Goal: Task Accomplishment & Management: Use online tool/utility

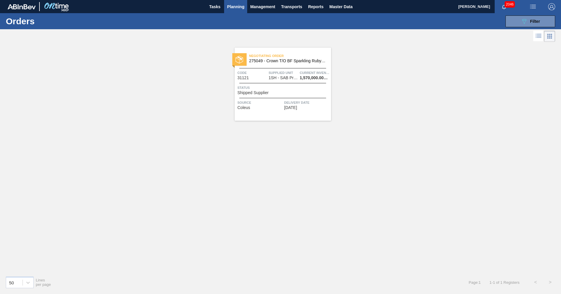
click at [235, 8] on span "Planning" at bounding box center [235, 6] width 17 height 7
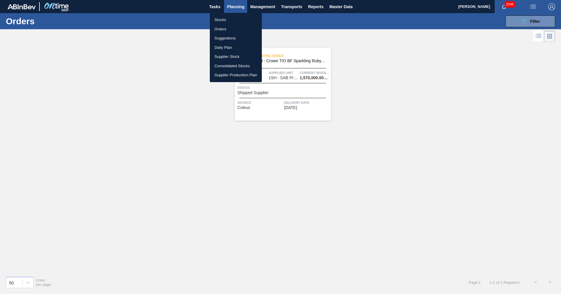
click at [229, 18] on li "Stocks" at bounding box center [236, 19] width 52 height 9
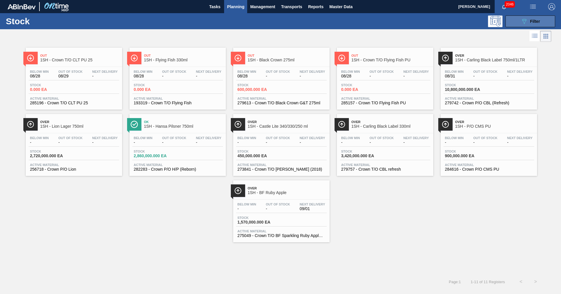
click at [519, 25] on button "089F7B8B-B2A5-4AFE-B5C0-19BA573D28AC Filter" at bounding box center [530, 21] width 50 height 12
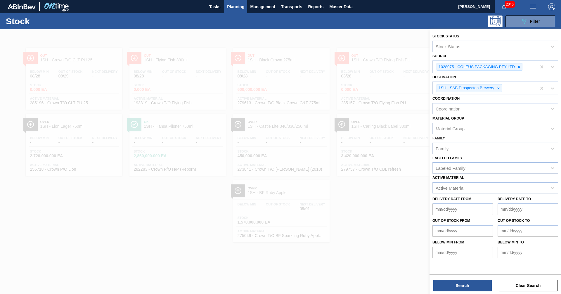
click at [232, 6] on span "Planning" at bounding box center [235, 6] width 17 height 7
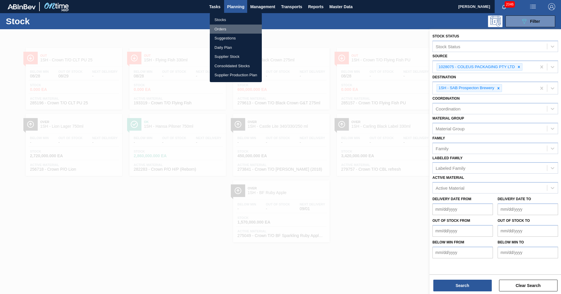
click at [223, 27] on li "Orders" at bounding box center [236, 29] width 52 height 9
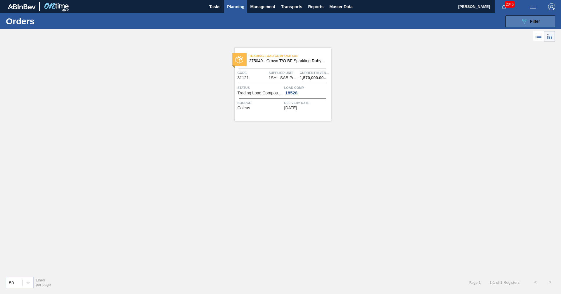
click at [531, 21] on span "Filter" at bounding box center [535, 21] width 10 height 5
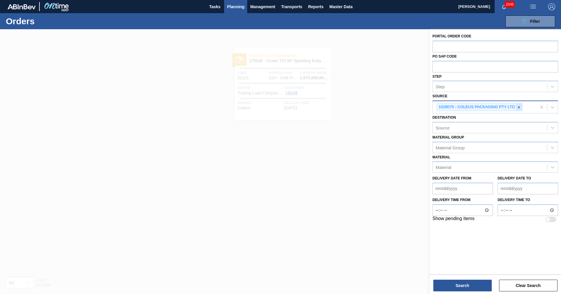
click at [521, 108] on div at bounding box center [518, 106] width 6 height 7
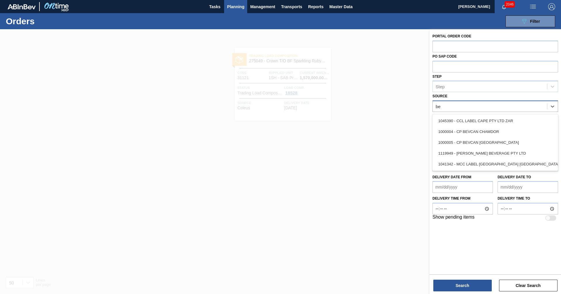
type input "[PERSON_NAME]"
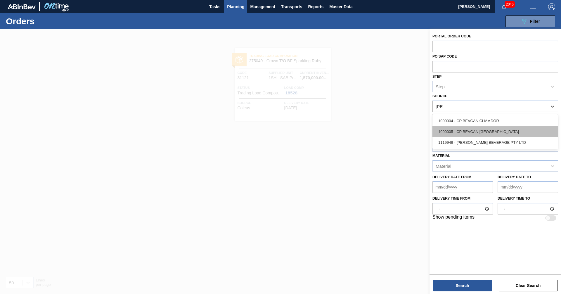
click at [479, 133] on div "1000005 - CP BEVCAN [GEOGRAPHIC_DATA]" at bounding box center [495, 131] width 126 height 11
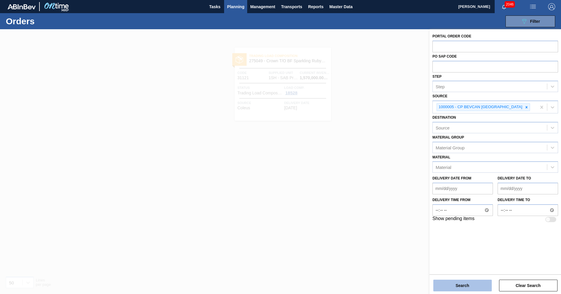
drag, startPoint x: 472, startPoint y: 286, endPoint x: 471, endPoint y: 283, distance: 3.5
click at [472, 286] on button "Search" at bounding box center [462, 285] width 58 height 12
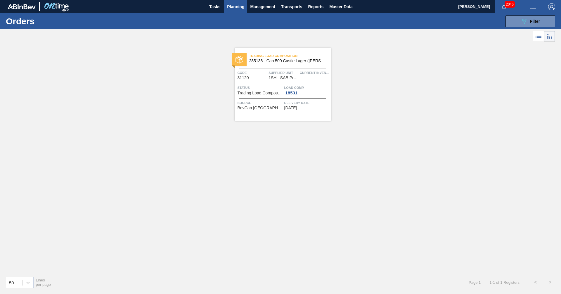
click at [247, 75] on span "Code" at bounding box center [252, 73] width 30 height 6
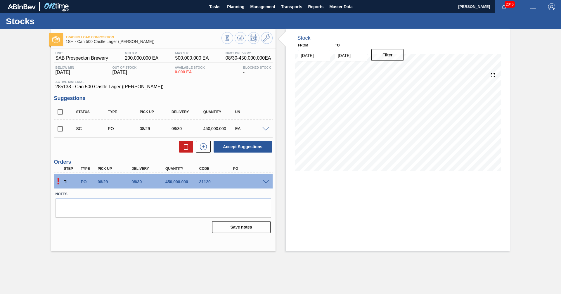
click at [263, 182] on span at bounding box center [265, 182] width 7 height 4
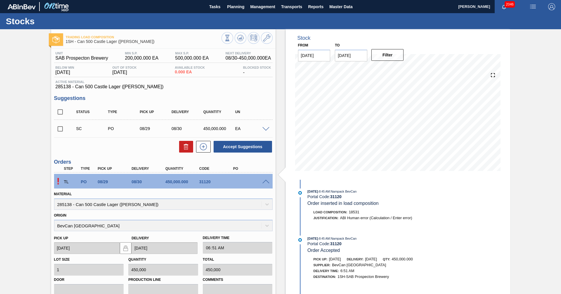
scroll to position [86, 0]
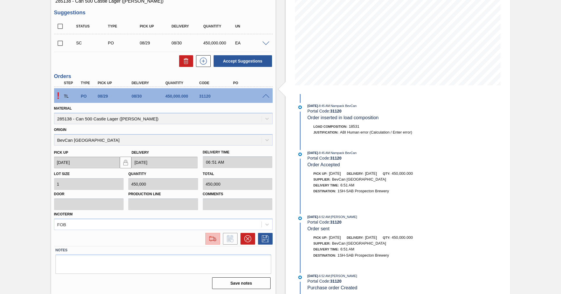
click at [214, 239] on img at bounding box center [212, 238] width 9 height 7
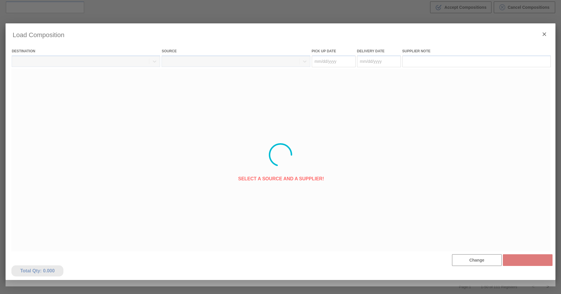
type Date "[DATE]"
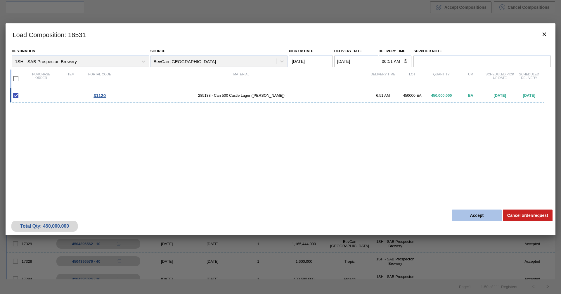
click at [481, 213] on button "Accept" at bounding box center [477, 215] width 50 height 12
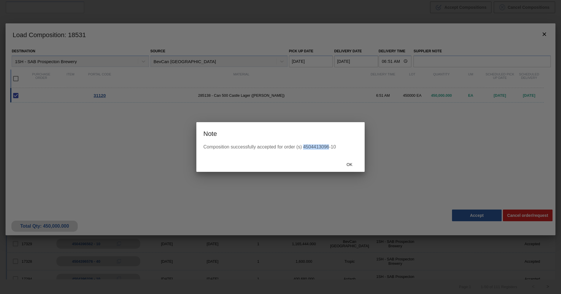
drag, startPoint x: 303, startPoint y: 146, endPoint x: 328, endPoint y: 146, distance: 25.4
click at [328, 146] on div "Composition successfully accepted for order (s) 4504413096-10" at bounding box center [280, 146] width 154 height 5
copy div "4504413096"
click at [350, 166] on span "Ok" at bounding box center [349, 164] width 15 height 5
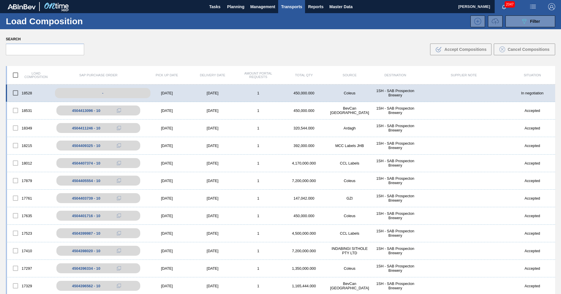
click at [94, 93] on div "-" at bounding box center [102, 93] width 95 height 10
click at [102, 94] on div "-" at bounding box center [102, 93] width 95 height 10
click at [265, 93] on div "1" at bounding box center [258, 93] width 46 height 4
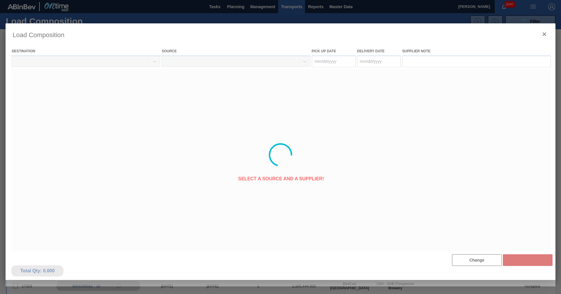
type Date "[DATE]"
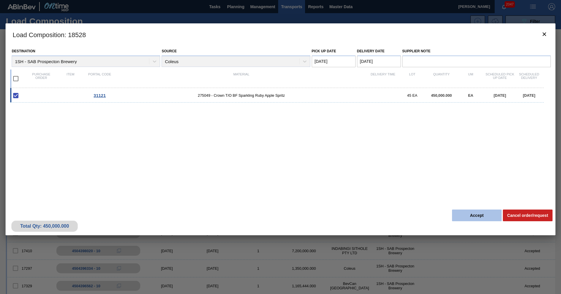
click at [473, 216] on button "Accept" at bounding box center [477, 215] width 50 height 12
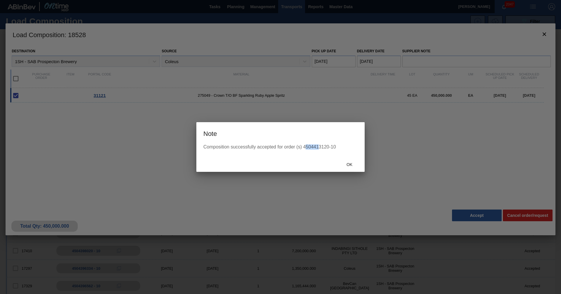
drag, startPoint x: 305, startPoint y: 147, endPoint x: 319, endPoint y: 147, distance: 14.3
click at [319, 147] on div "Composition successfully accepted for order (s) 4504413120-10" at bounding box center [280, 146] width 154 height 5
drag, startPoint x: 303, startPoint y: 147, endPoint x: 329, endPoint y: 145, distance: 26.1
click at [329, 145] on div "Composition successfully accepted for order (s) 4504413120-10" at bounding box center [280, 146] width 154 height 5
copy div "4504413120"
